Goal: Find specific page/section: Find specific page/section

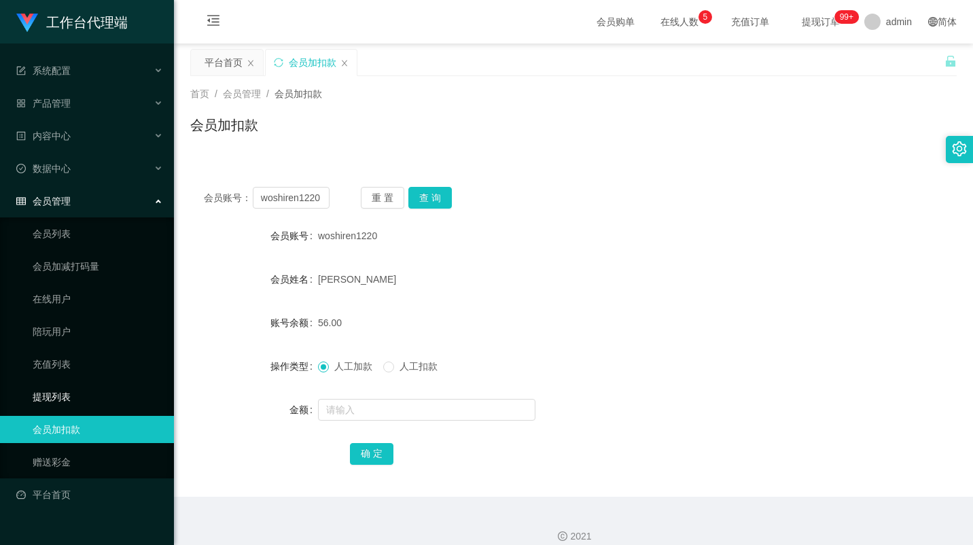
click at [79, 383] on link "提现列表" at bounding box center [98, 396] width 131 height 27
